Goal: Task Accomplishment & Management: Use online tool/utility

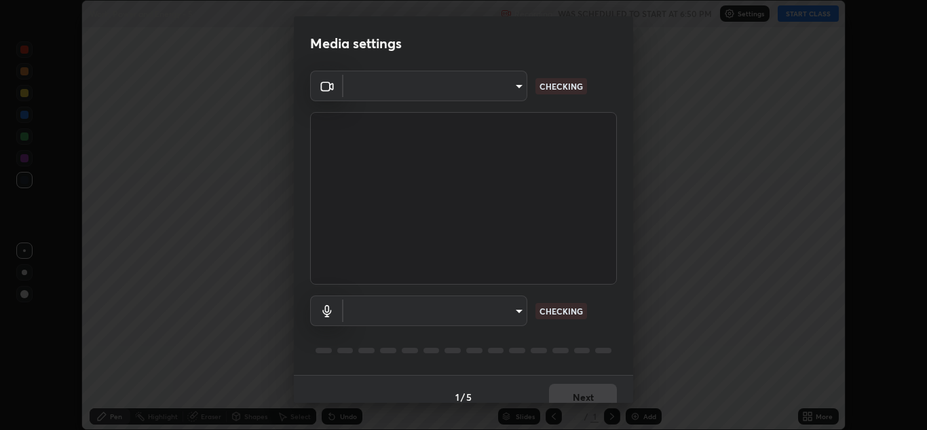
scroll to position [430, 927]
type input "b632b45ffd38abdd59198549972216b0b56846c9a96ca02d214ec0deae62491c"
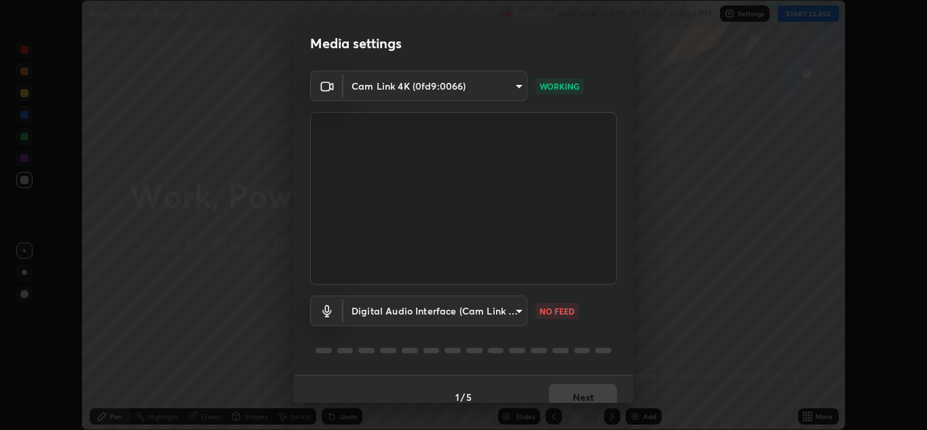
click at [515, 316] on body "Erase all Work, Power and Energy - 5 Recording WAS SCHEDULED TO START AT 6:50 P…" at bounding box center [463, 215] width 927 height 430
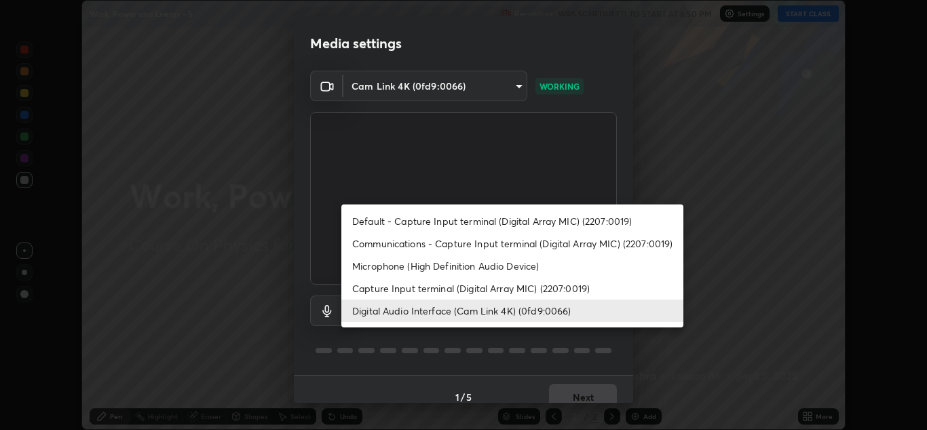
click at [498, 292] on li "Capture Input terminal (Digital Array MIC) (2207:0019)" at bounding box center [512, 288] width 342 height 22
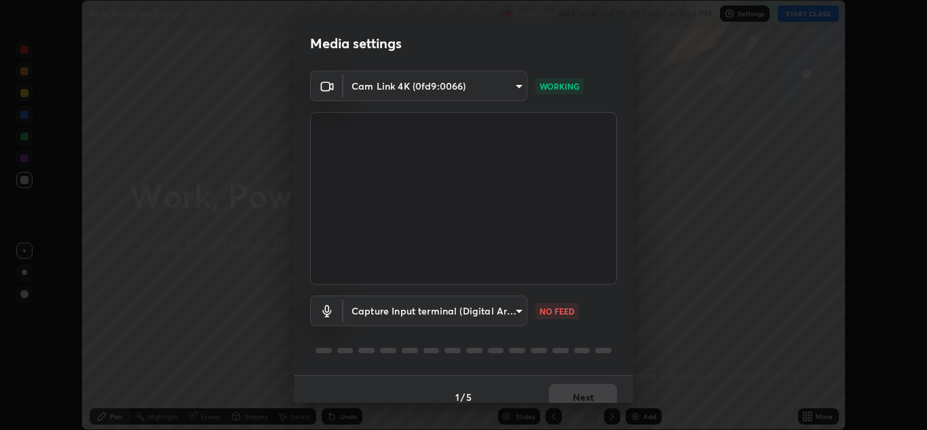
click at [504, 317] on body "Erase all Work, Power and Energy - 5 Recording WAS SCHEDULED TO START AT 6:50 P…" at bounding box center [463, 215] width 927 height 430
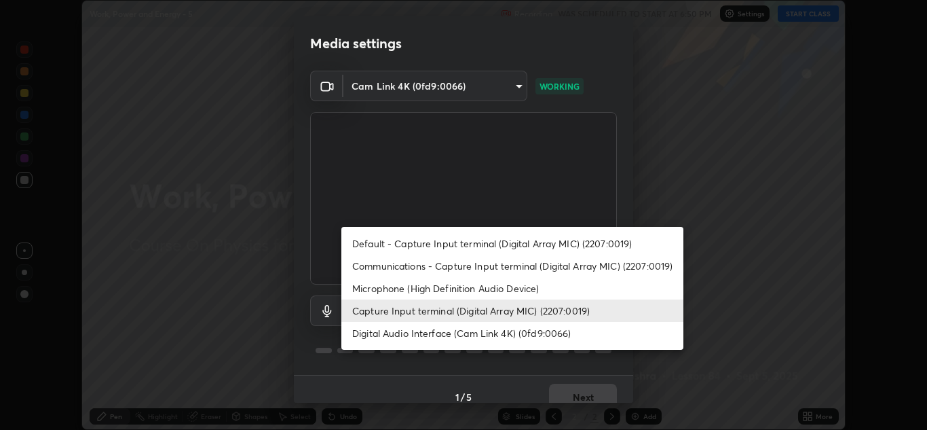
click at [509, 333] on li "Digital Audio Interface (Cam Link 4K) (0fd9:0066)" at bounding box center [512, 333] width 342 height 22
type input "8eef23949d3bcf5a8e29e5a8eec0467d103540f54069910b01a1a3b6507dceb2"
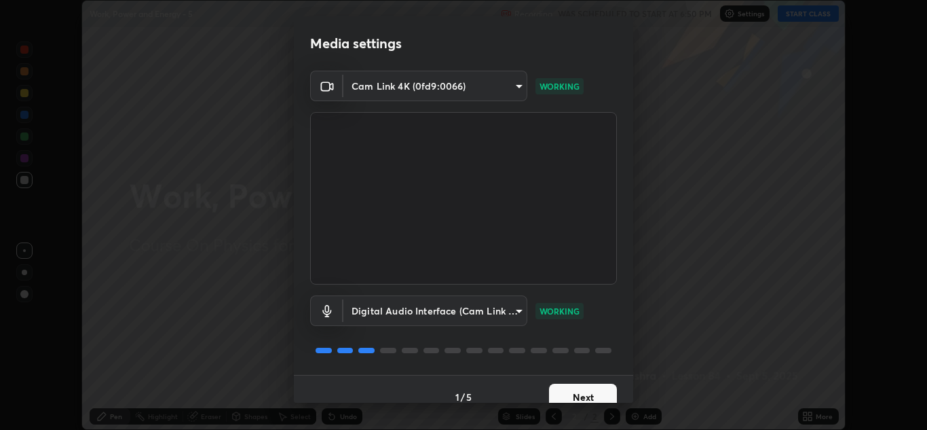
scroll to position [16, 0]
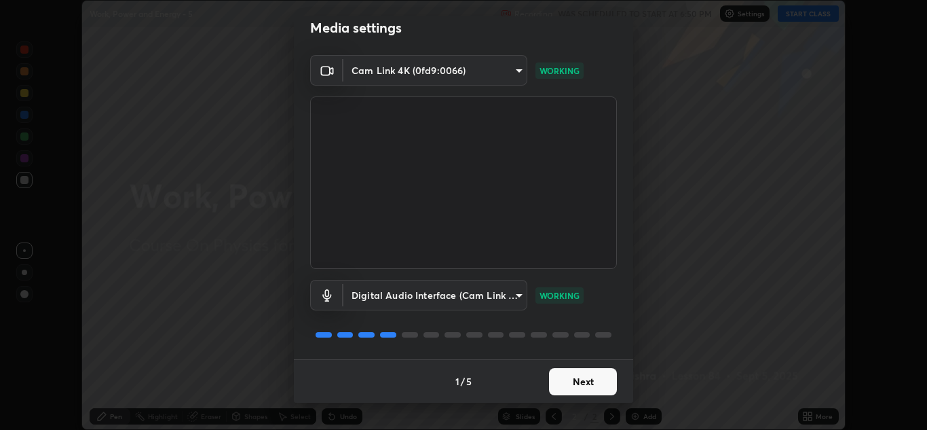
click at [577, 385] on button "Next" at bounding box center [583, 381] width 68 height 27
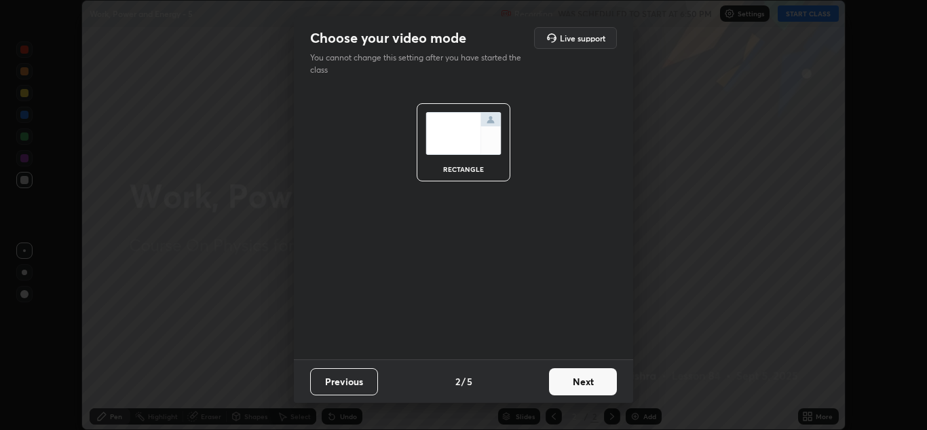
click at [594, 383] on button "Next" at bounding box center [583, 381] width 68 height 27
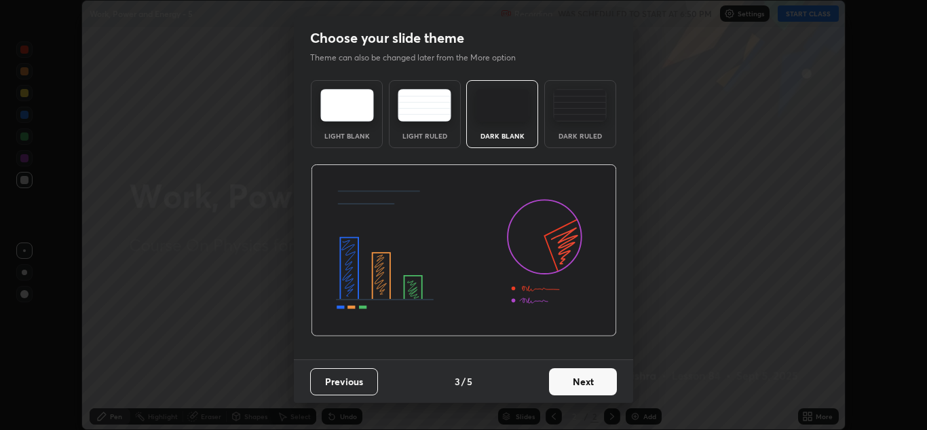
click at [596, 385] on button "Next" at bounding box center [583, 381] width 68 height 27
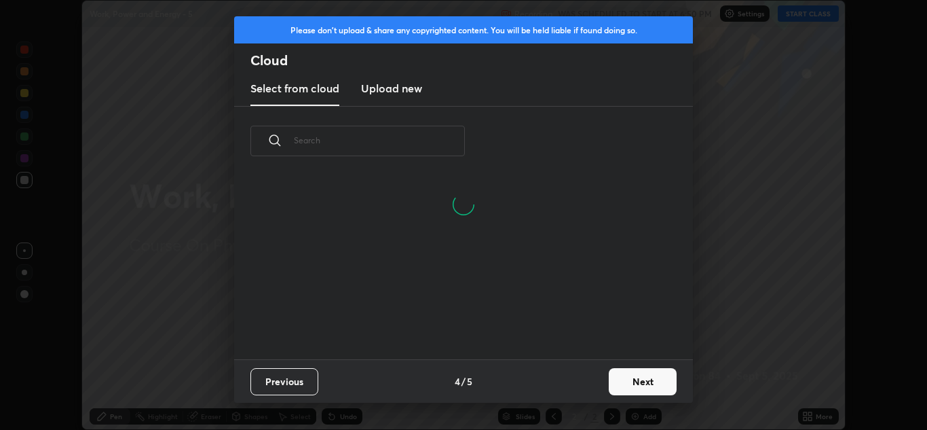
click at [626, 374] on button "Next" at bounding box center [643, 381] width 68 height 27
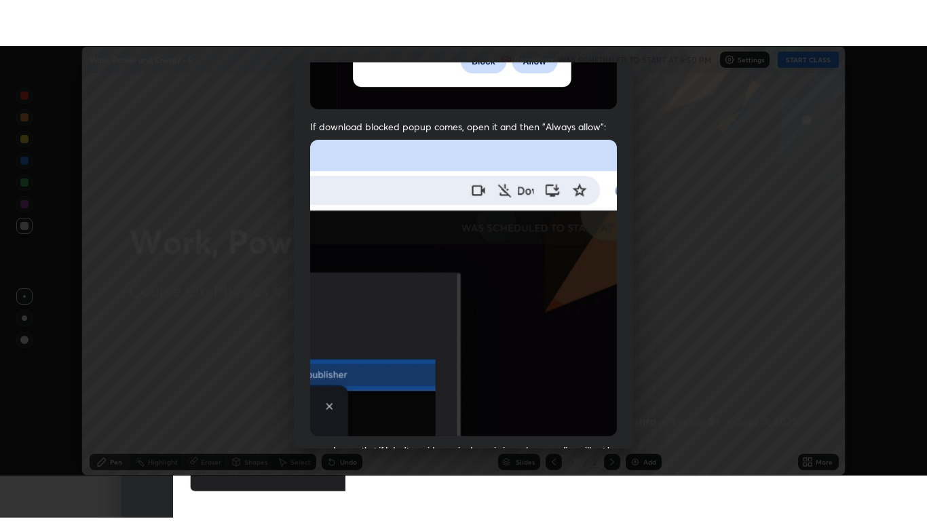
scroll to position [293, 0]
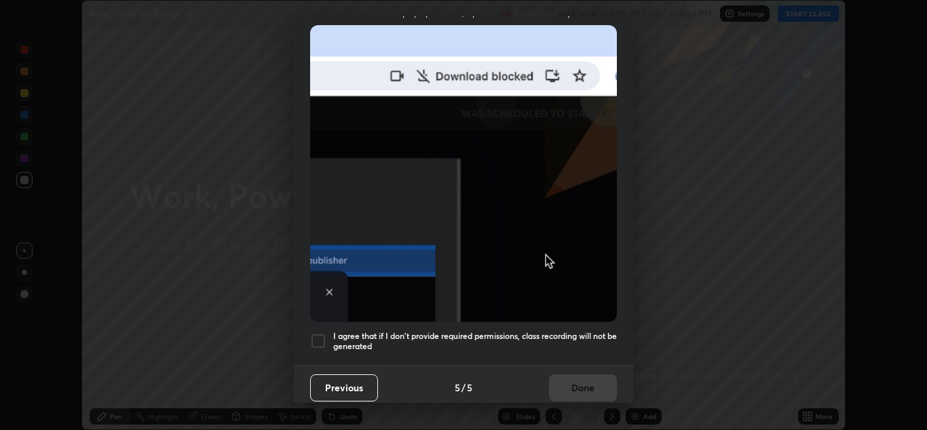
click at [546, 345] on h5 "I agree that if I don't provide required permissions, class recording will not …" at bounding box center [475, 341] width 284 height 21
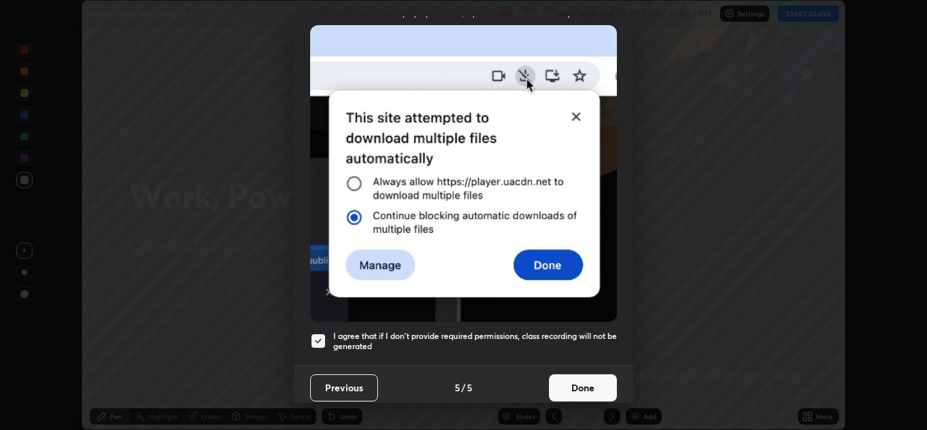
click at [575, 379] on button "Done" at bounding box center [583, 387] width 68 height 27
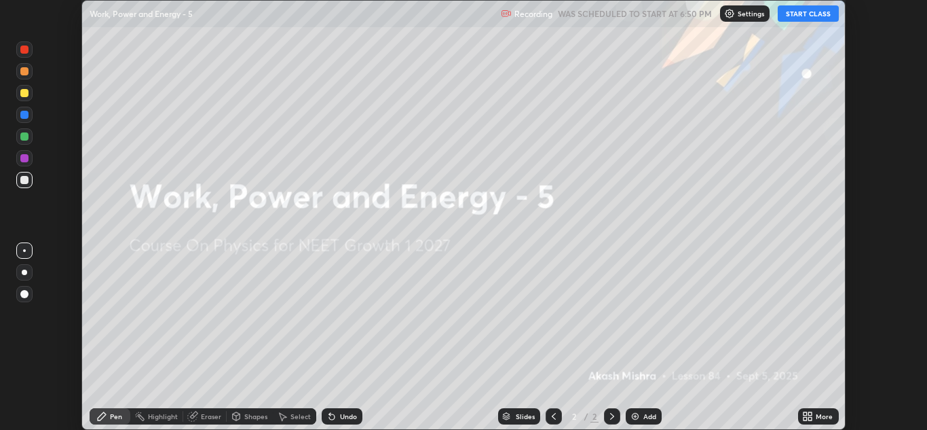
click at [808, 413] on icon at bounding box center [807, 416] width 11 height 11
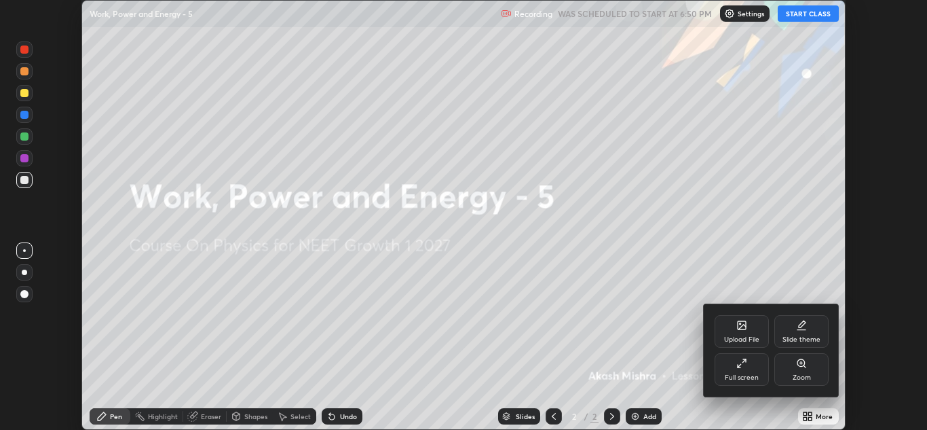
click at [747, 377] on div "Full screen" at bounding box center [742, 377] width 34 height 7
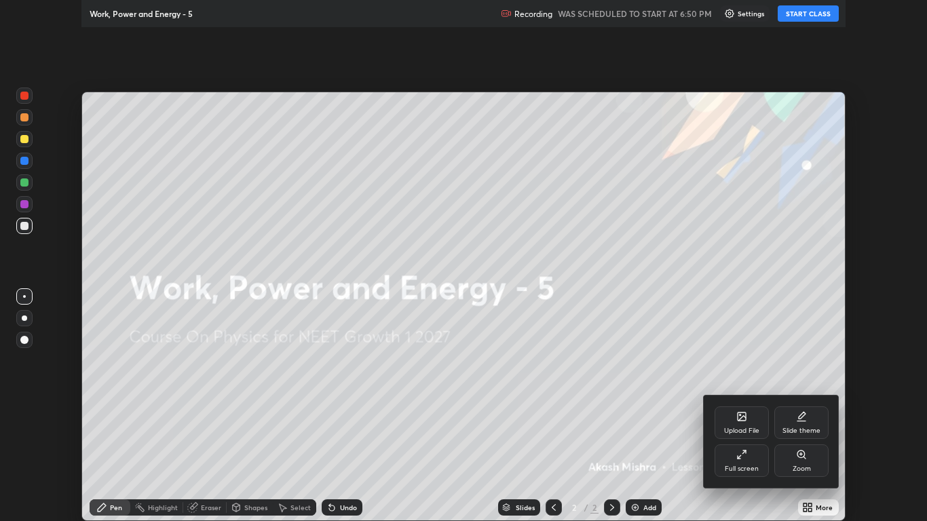
scroll to position [521, 927]
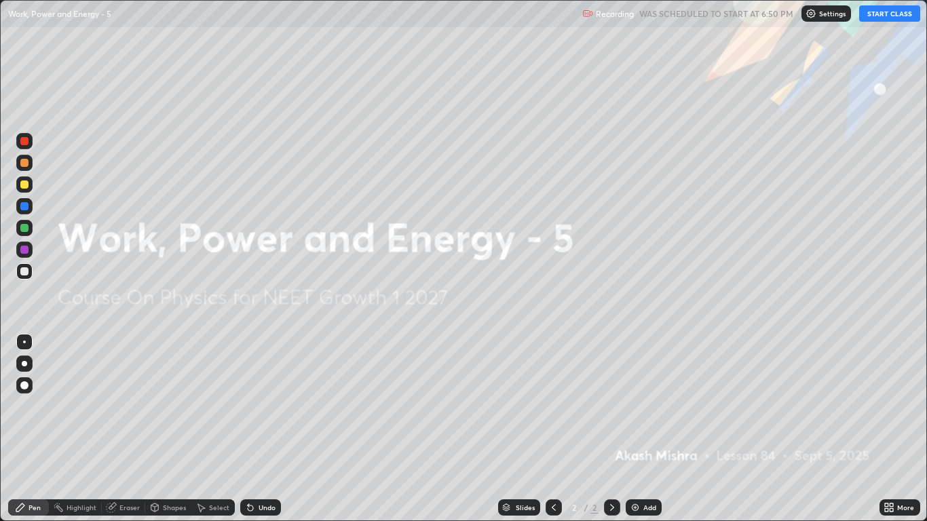
click at [882, 12] on button "START CLASS" at bounding box center [889, 13] width 61 height 16
click at [646, 429] on div "Add" at bounding box center [650, 507] width 13 height 7
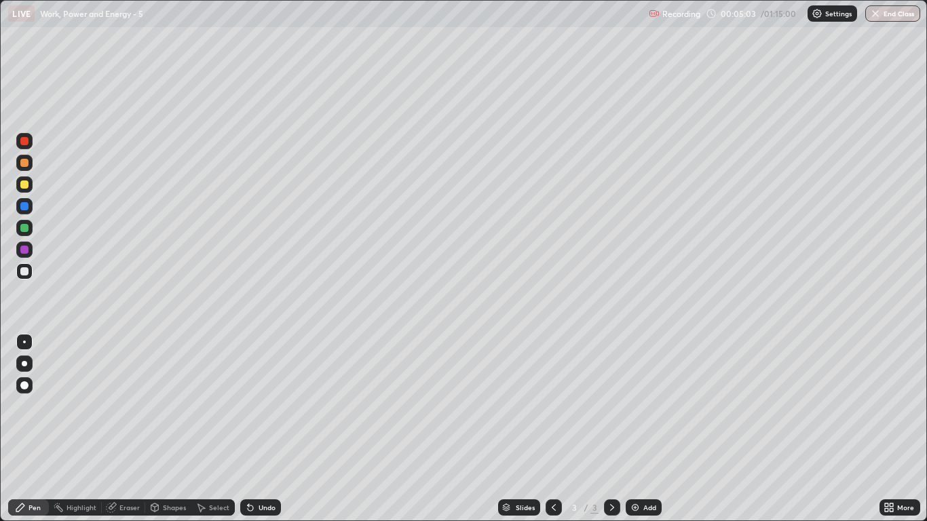
click at [30, 187] on div at bounding box center [24, 184] width 16 height 16
click at [26, 360] on div at bounding box center [24, 364] width 16 height 16
click at [22, 278] on div at bounding box center [24, 271] width 16 height 16
click at [261, 429] on div "Undo" at bounding box center [267, 507] width 17 height 7
click at [267, 429] on div "Undo" at bounding box center [267, 507] width 17 height 7
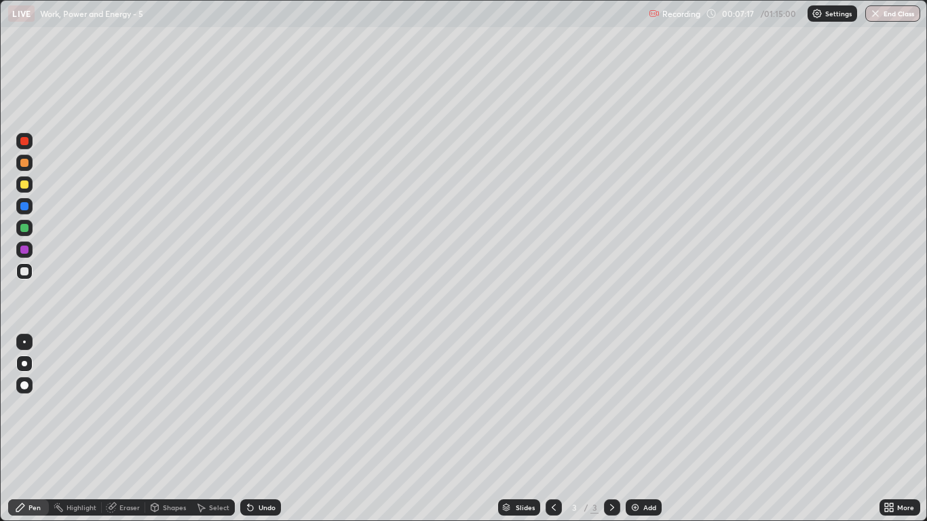
click at [265, 429] on div "Undo" at bounding box center [267, 507] width 17 height 7
click at [263, 429] on div "Undo" at bounding box center [260, 508] width 41 height 16
click at [267, 429] on div "Undo" at bounding box center [260, 508] width 41 height 16
click at [637, 429] on img at bounding box center [635, 507] width 11 height 11
click at [26, 187] on div at bounding box center [24, 185] width 8 height 8
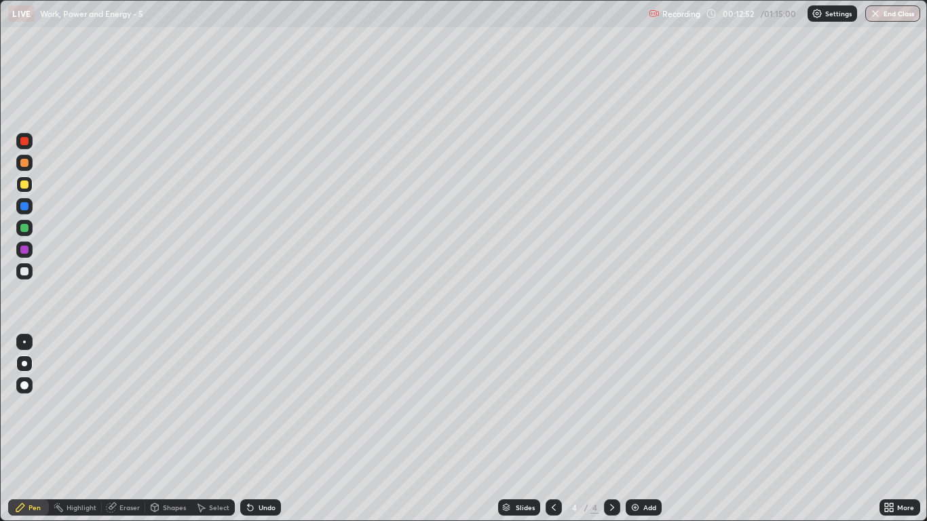
click at [24, 272] on div at bounding box center [24, 271] width 8 height 8
click at [28, 230] on div at bounding box center [24, 228] width 8 height 8
click at [551, 429] on icon at bounding box center [553, 507] width 11 height 11
click at [610, 429] on icon at bounding box center [612, 507] width 11 height 11
click at [641, 429] on div "Add" at bounding box center [644, 508] width 36 height 16
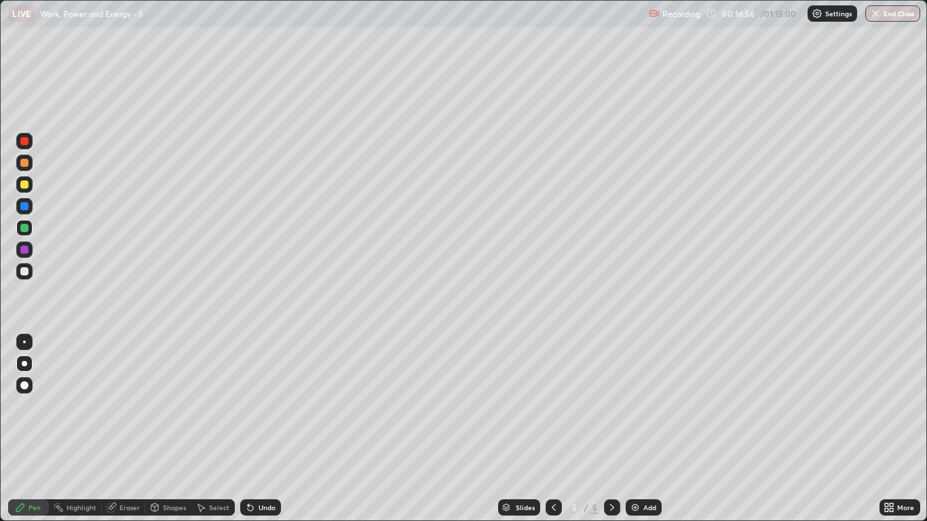
click at [29, 273] on div at bounding box center [24, 271] width 16 height 16
click at [29, 187] on div at bounding box center [24, 184] width 16 height 16
click at [263, 429] on div "Undo" at bounding box center [260, 508] width 41 height 16
click at [269, 429] on div "Undo" at bounding box center [260, 508] width 41 height 16
click at [25, 165] on div at bounding box center [24, 163] width 8 height 8
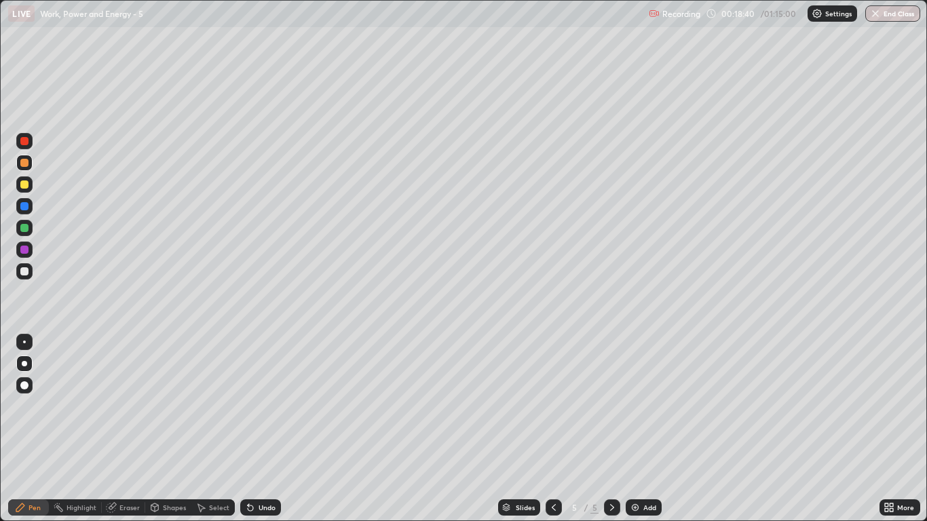
click at [261, 429] on div "Undo" at bounding box center [267, 507] width 17 height 7
click at [259, 429] on div "Undo" at bounding box center [267, 507] width 17 height 7
click at [30, 271] on div at bounding box center [24, 271] width 16 height 16
click at [261, 429] on div "Undo" at bounding box center [267, 507] width 17 height 7
click at [263, 429] on div "Undo" at bounding box center [267, 507] width 17 height 7
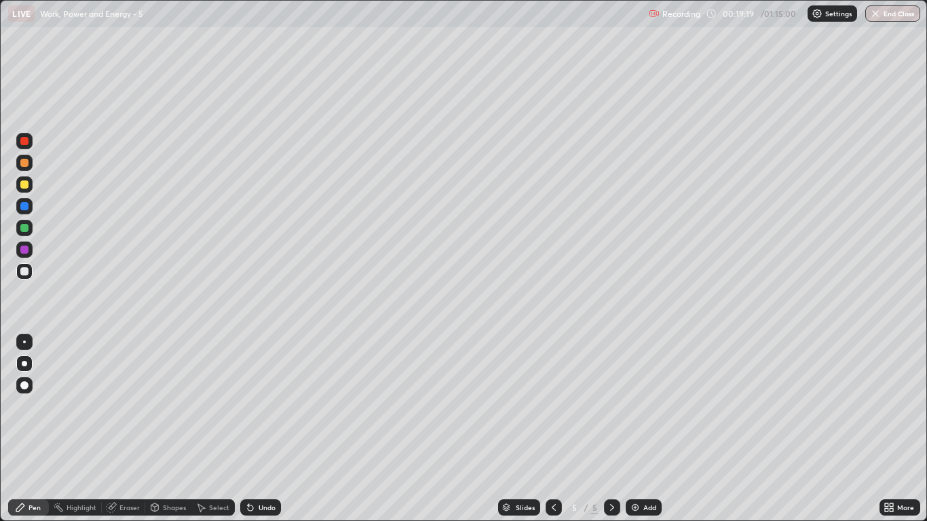
click at [264, 429] on div "Undo" at bounding box center [267, 507] width 17 height 7
click at [25, 227] on div at bounding box center [24, 228] width 8 height 8
click at [24, 185] on div at bounding box center [24, 185] width 8 height 8
click at [124, 429] on div "Eraser" at bounding box center [129, 507] width 20 height 7
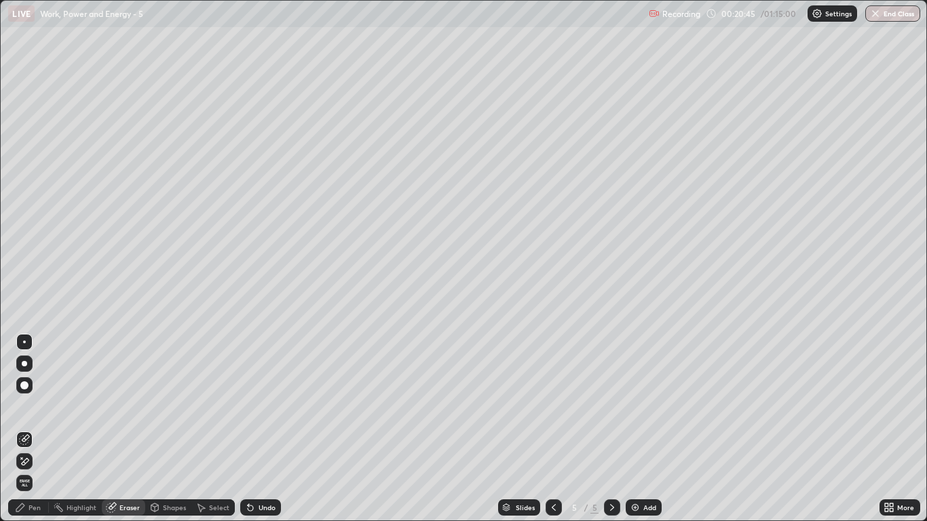
click at [36, 429] on div "Pen" at bounding box center [35, 507] width 12 height 7
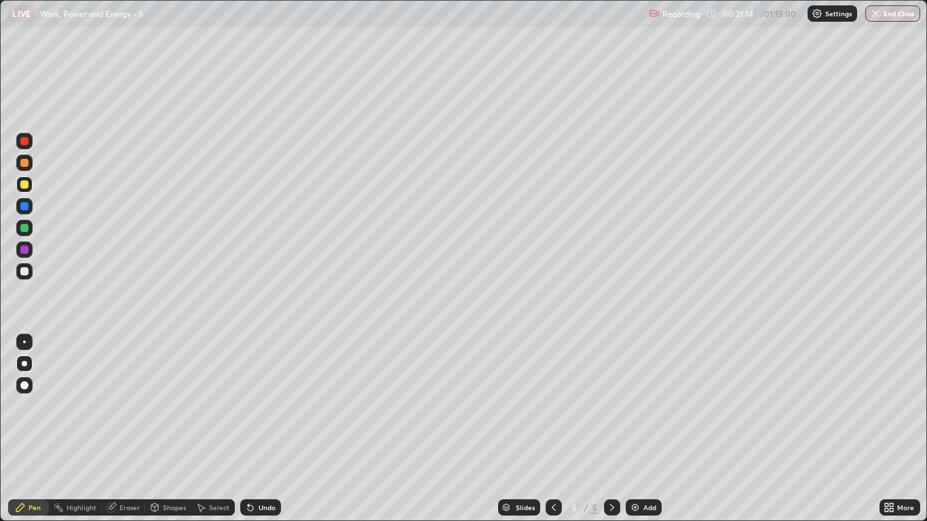
click at [271, 429] on div "Undo" at bounding box center [267, 507] width 17 height 7
click at [260, 429] on div "Undo" at bounding box center [260, 508] width 41 height 16
click at [269, 429] on div "Undo" at bounding box center [260, 508] width 41 height 16
click at [25, 275] on div at bounding box center [24, 271] width 8 height 8
click at [261, 429] on div "Undo" at bounding box center [267, 507] width 17 height 7
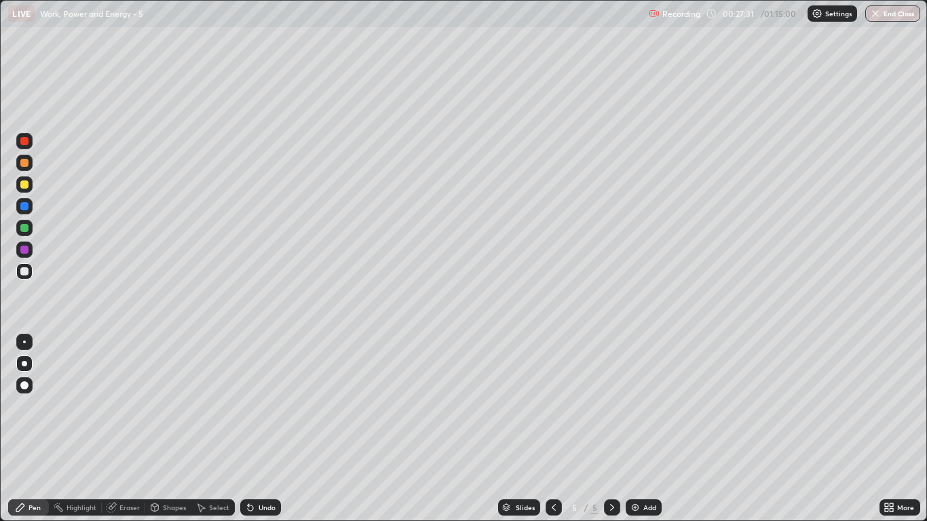
click at [644, 429] on div "Add" at bounding box center [650, 507] width 13 height 7
click at [29, 272] on div at bounding box center [24, 271] width 16 height 16
click at [269, 429] on div "Undo" at bounding box center [267, 507] width 17 height 7
click at [265, 429] on div "Undo" at bounding box center [267, 507] width 17 height 7
click at [26, 187] on div at bounding box center [24, 185] width 8 height 8
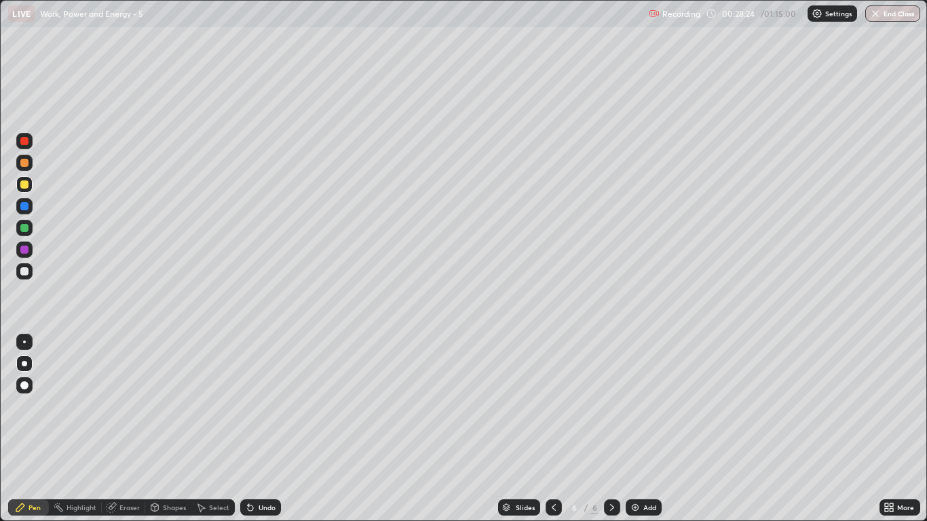
click at [264, 429] on div "Undo" at bounding box center [267, 507] width 17 height 7
click at [26, 272] on div at bounding box center [24, 271] width 8 height 8
click at [26, 185] on div at bounding box center [24, 185] width 8 height 8
click at [25, 158] on div at bounding box center [24, 163] width 16 height 16
click at [24, 271] on div at bounding box center [24, 271] width 8 height 8
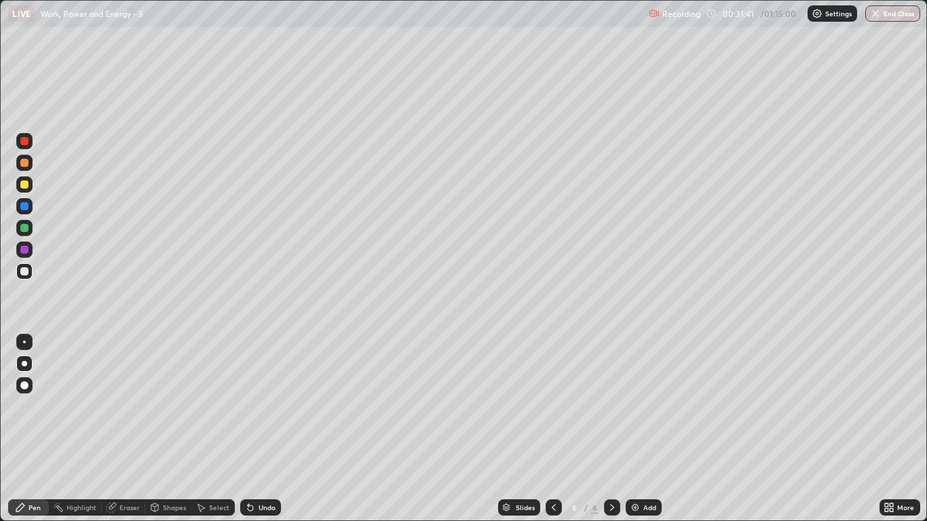
click at [260, 429] on div "Undo" at bounding box center [267, 507] width 17 height 7
click at [26, 229] on div at bounding box center [24, 228] width 8 height 8
click at [26, 272] on div at bounding box center [24, 271] width 8 height 8
click at [553, 429] on icon at bounding box center [553, 507] width 11 height 11
click at [555, 429] on icon at bounding box center [553, 507] width 11 height 11
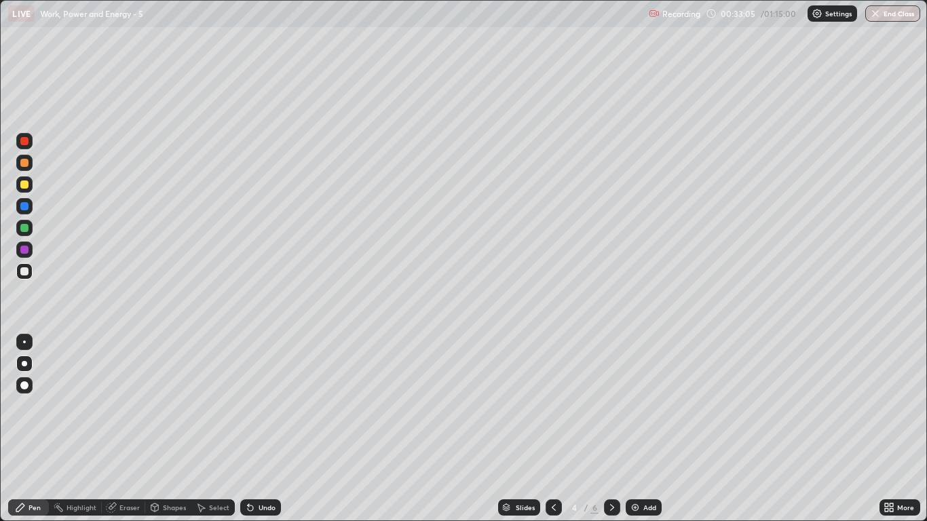
click at [606, 429] on div at bounding box center [612, 508] width 16 height 16
click at [610, 429] on icon at bounding box center [612, 507] width 11 height 11
click at [26, 226] on div at bounding box center [24, 228] width 8 height 8
click at [634, 429] on div "Add" at bounding box center [644, 508] width 36 height 16
click at [26, 269] on div at bounding box center [24, 271] width 8 height 8
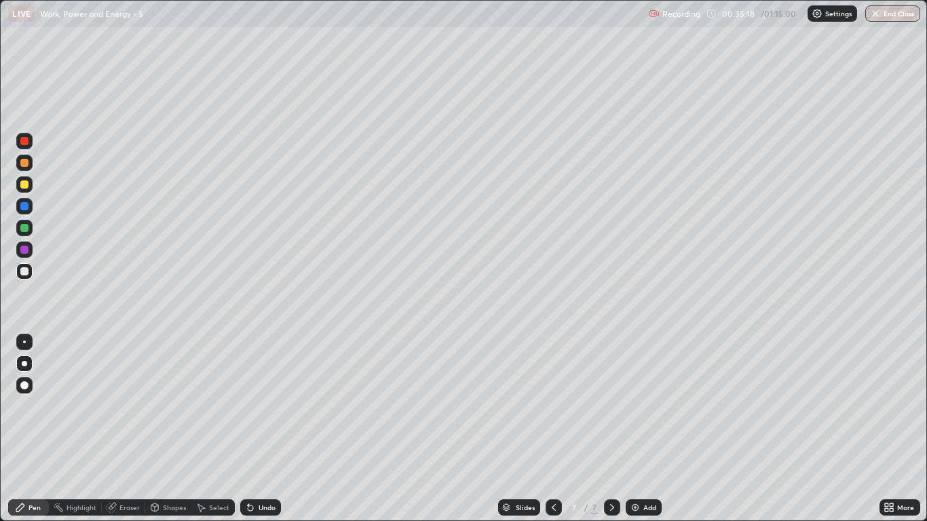
click at [30, 227] on div at bounding box center [24, 228] width 16 height 16
click at [258, 429] on div "Undo" at bounding box center [260, 508] width 41 height 16
click at [257, 429] on div "Undo" at bounding box center [260, 508] width 41 height 16
click at [267, 429] on div "Undo" at bounding box center [267, 507] width 17 height 7
click at [260, 429] on div "Undo" at bounding box center [267, 507] width 17 height 7
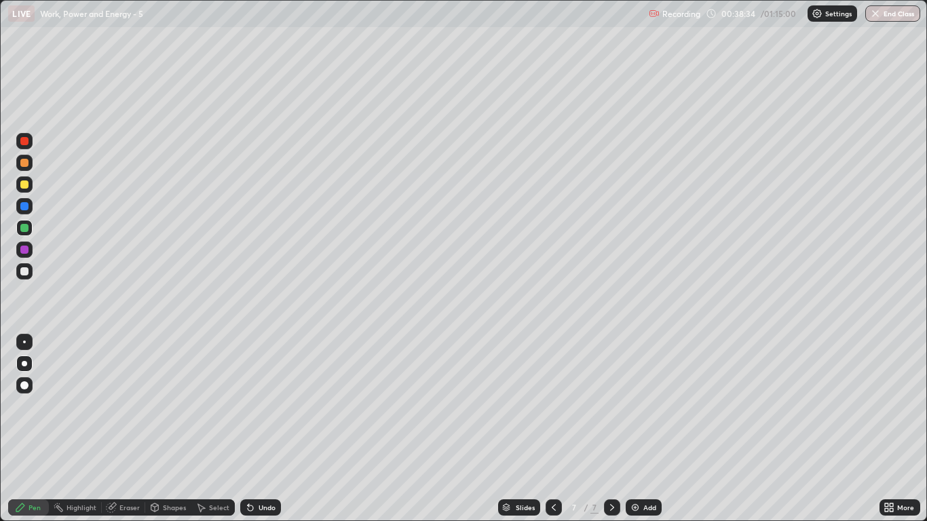
click at [29, 255] on div at bounding box center [24, 250] width 16 height 16
click at [23, 190] on div at bounding box center [24, 184] width 16 height 16
click at [24, 229] on div at bounding box center [24, 228] width 8 height 8
click at [24, 191] on div at bounding box center [24, 184] width 16 height 16
click at [24, 274] on div at bounding box center [24, 271] width 8 height 8
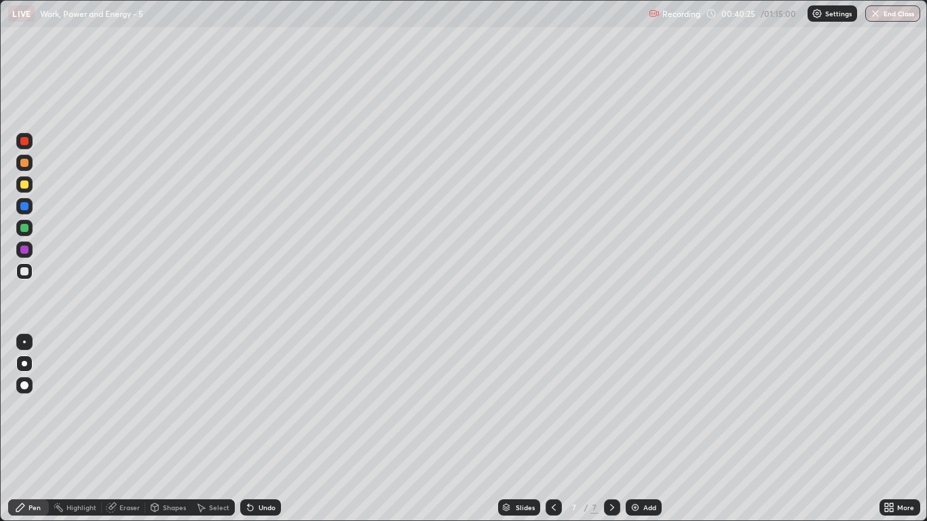
click at [28, 186] on div at bounding box center [24, 185] width 8 height 8
click at [262, 429] on div "Undo" at bounding box center [267, 507] width 17 height 7
click at [271, 429] on div "Undo" at bounding box center [267, 507] width 17 height 7
click at [260, 429] on div "Undo" at bounding box center [267, 507] width 17 height 7
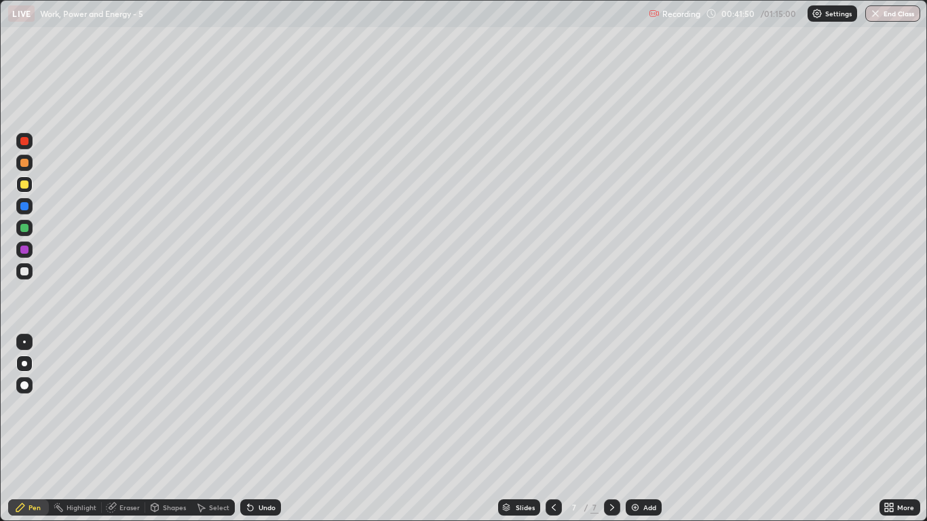
click at [255, 429] on div "Undo" at bounding box center [260, 508] width 41 height 16
click at [260, 429] on div "Undo" at bounding box center [260, 508] width 41 height 16
click at [879, 16] on img "button" at bounding box center [875, 13] width 11 height 11
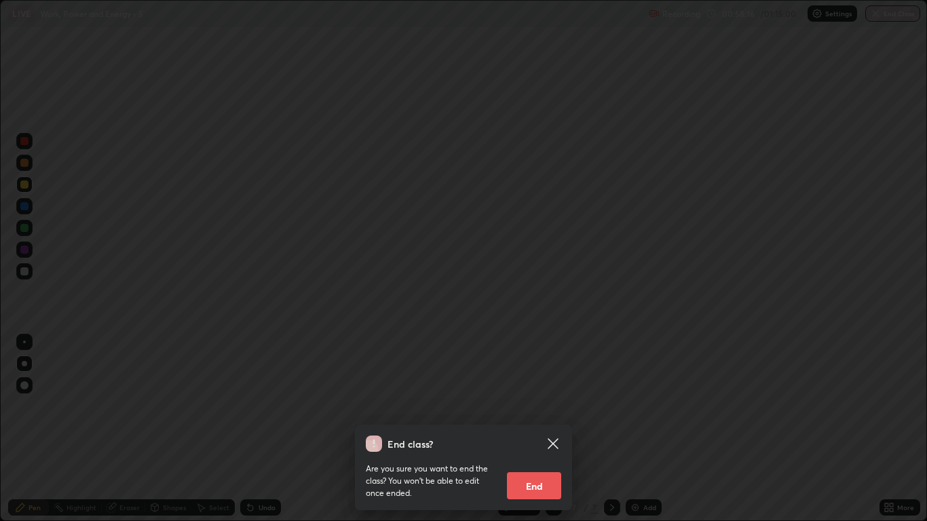
click at [534, 429] on button "End" at bounding box center [534, 485] width 54 height 27
